Goal: Use online tool/utility

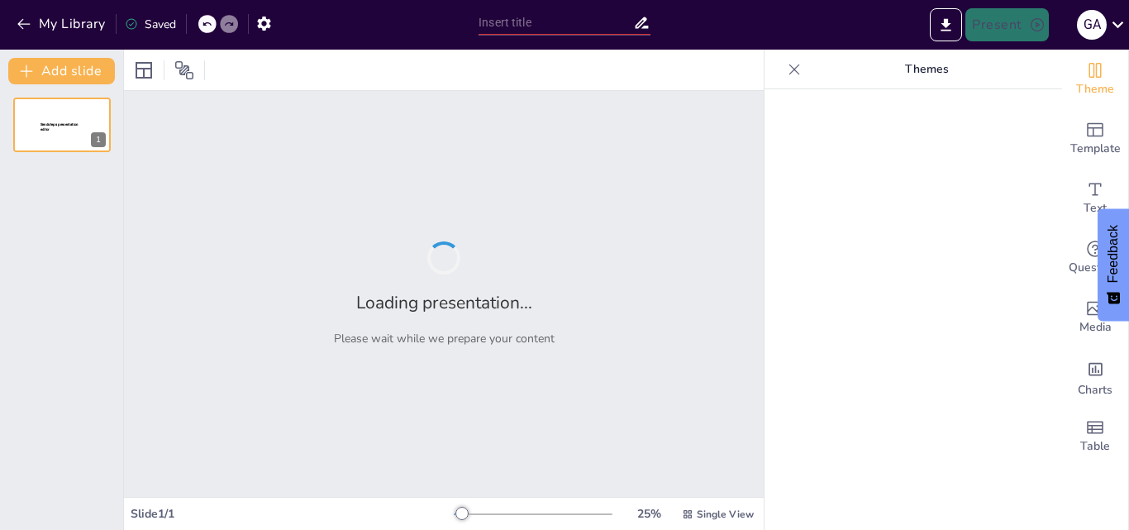
type input "El reportaje televisivo"
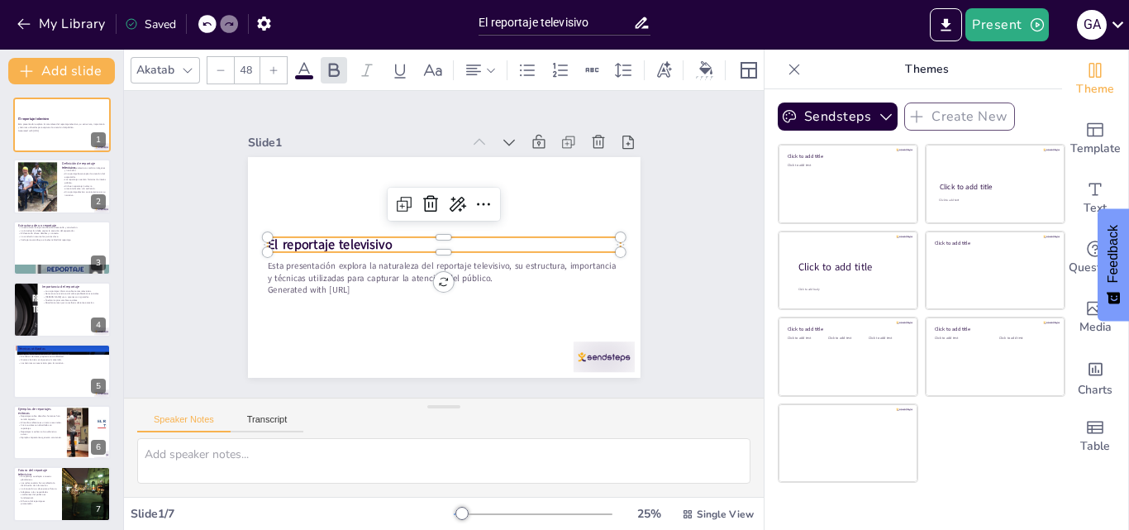
click at [592, 244] on p "El reportaje televisivo" at bounding box center [444, 244] width 297 height 222
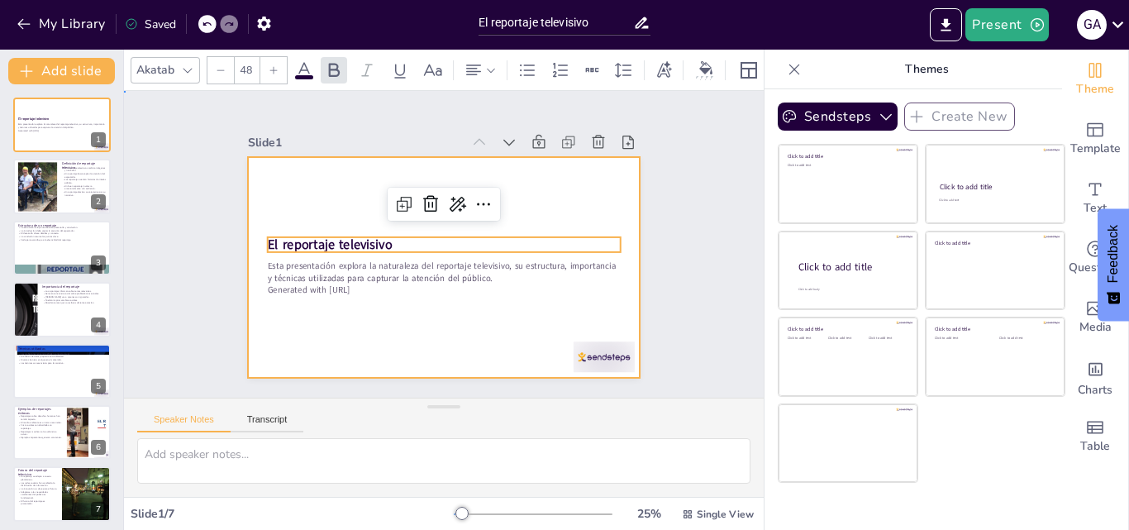
click at [478, 319] on div at bounding box center [439, 221] width 430 height 297
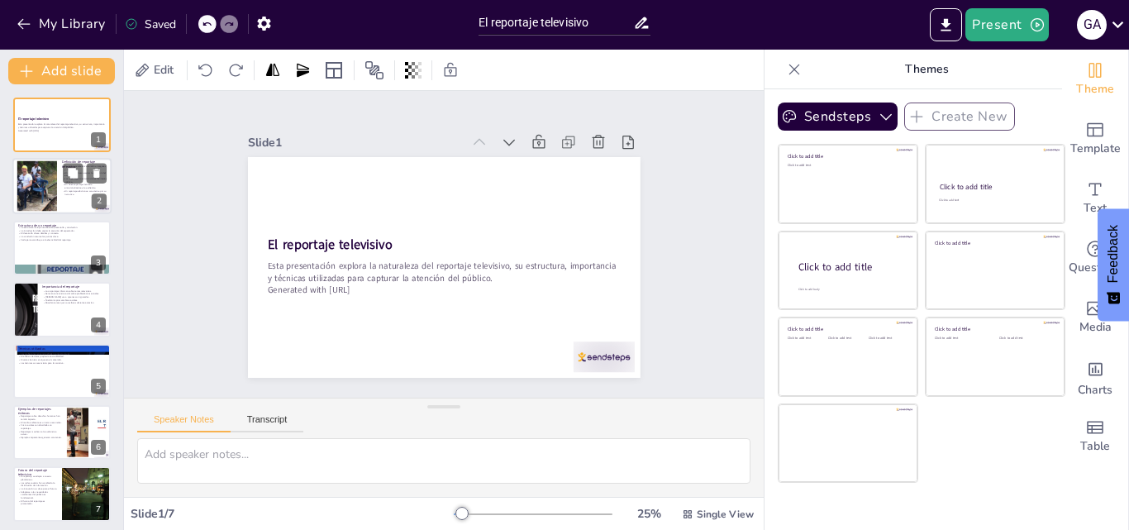
click at [51, 204] on div at bounding box center [37, 186] width 89 height 50
type textarea "La combinación de imágenes y narración es fundamental en un reportaje televisiv…"
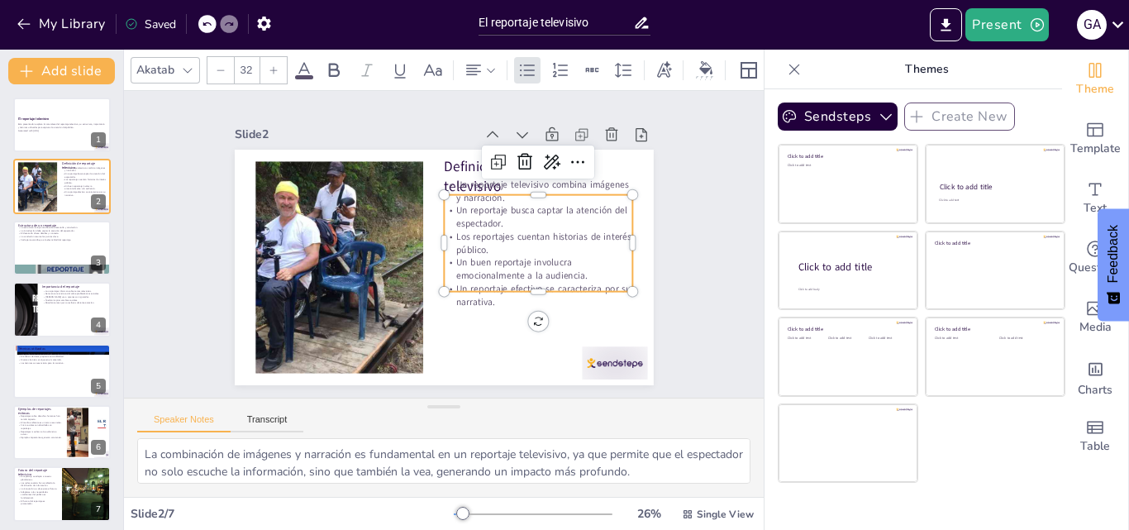
click at [471, 264] on p "Un buen reportaje involucra emocionalmente a la audiencia." at bounding box center [519, 305] width 183 height 101
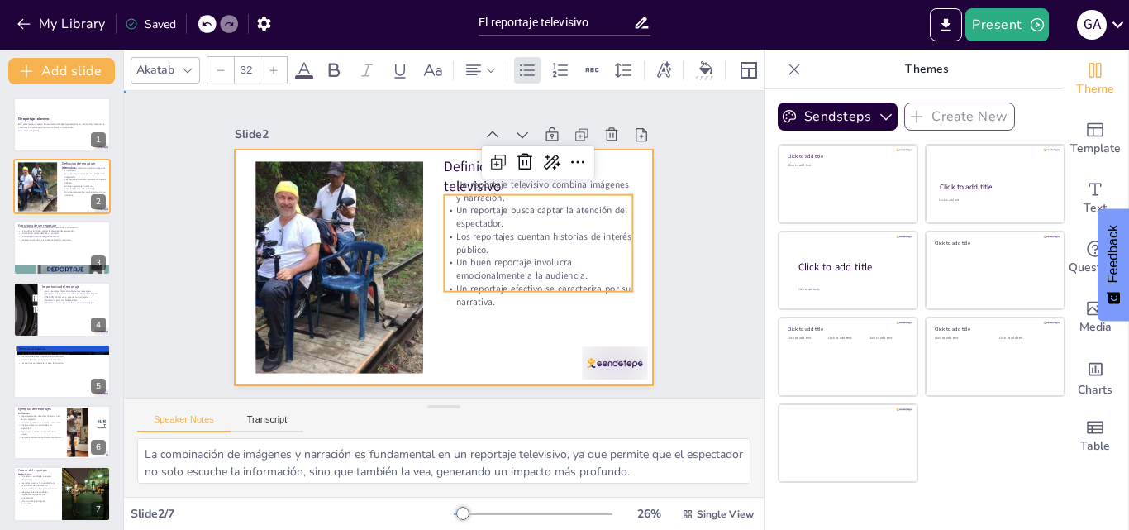
click at [468, 363] on div at bounding box center [430, 263] width 477 height 436
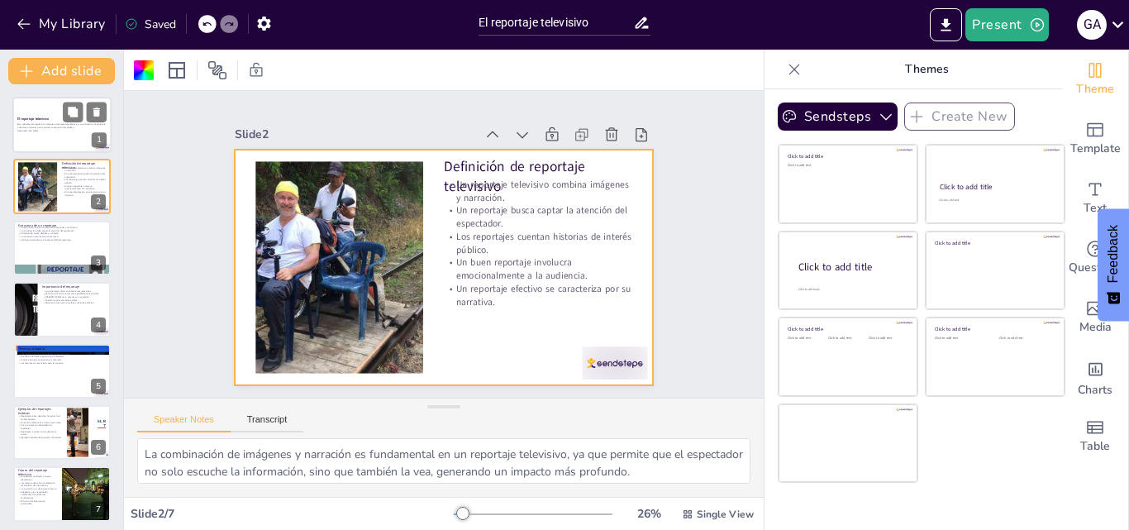
click at [73, 146] on div at bounding box center [61, 125] width 99 height 56
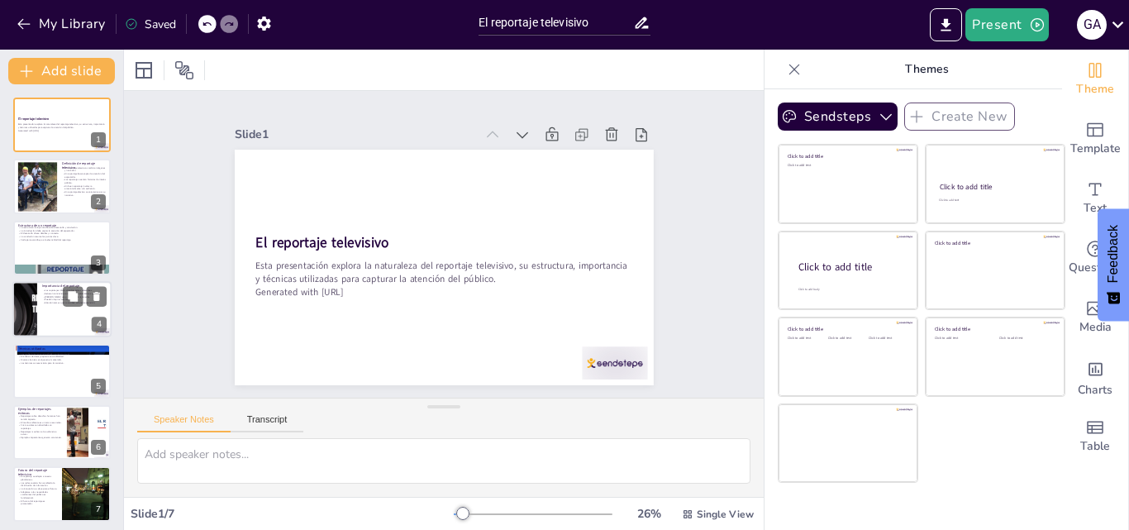
click at [65, 282] on div "Importancia del reportaje Los reportajes informan sobre temas relevantes. Gener…" at bounding box center [61, 309] width 99 height 56
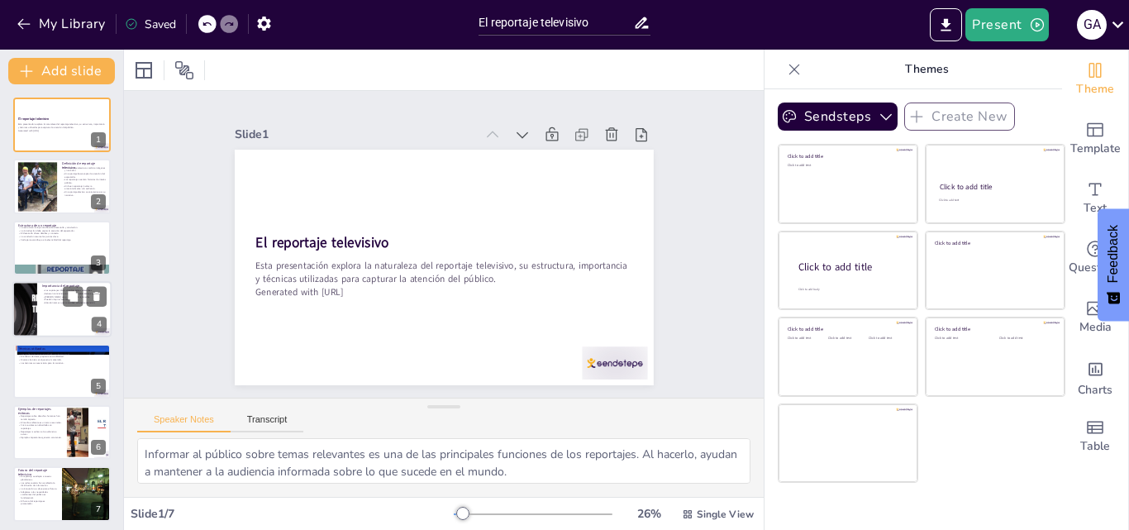
scroll to position [2, 0]
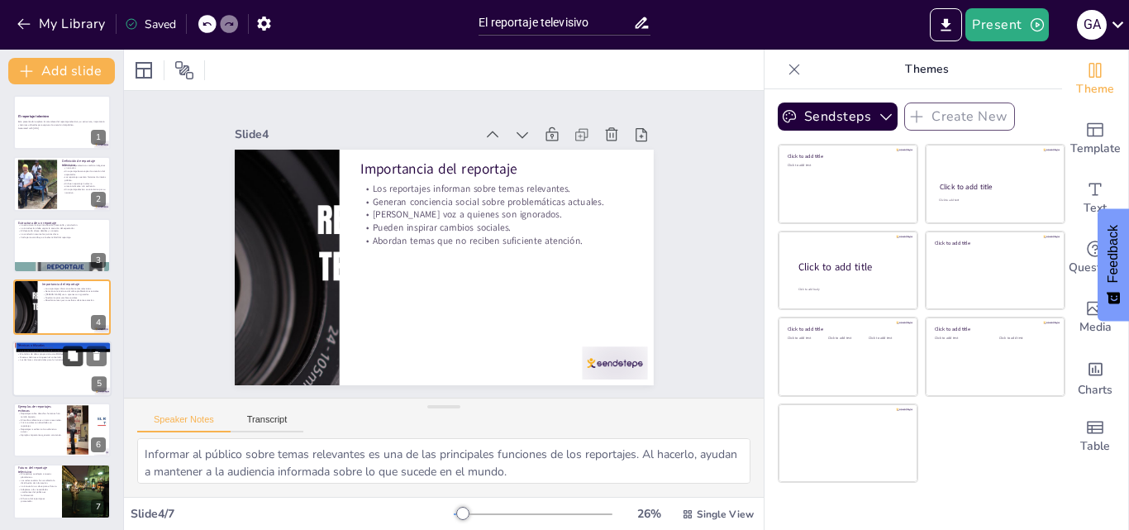
click at [71, 347] on button at bounding box center [73, 355] width 20 height 20
type textarea "Las entrevistas son una técnica valiosa, ya que permiten obtener testimonios y …"
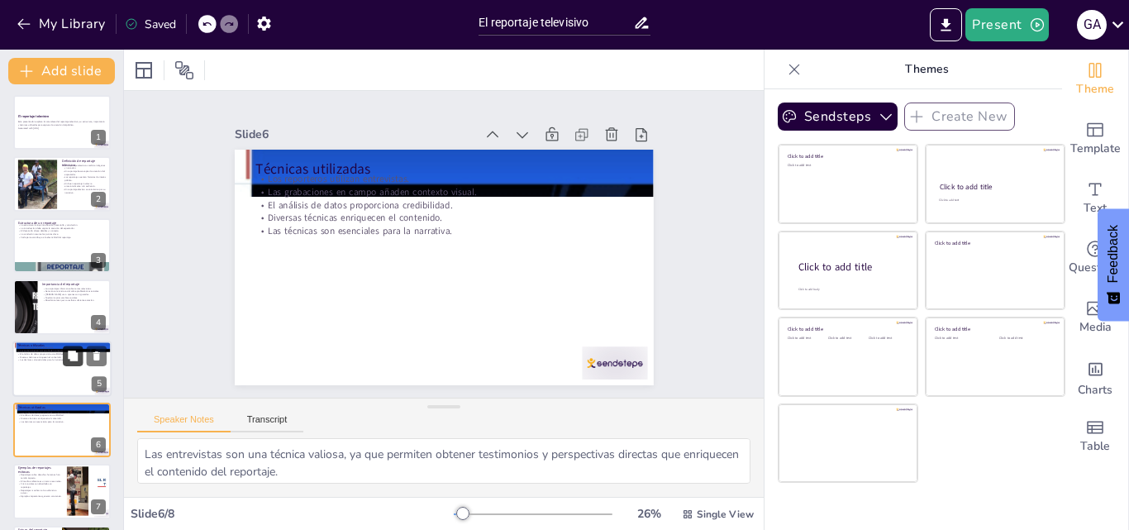
scroll to position [66, 0]
